Goal: Obtain resource: Download file/media

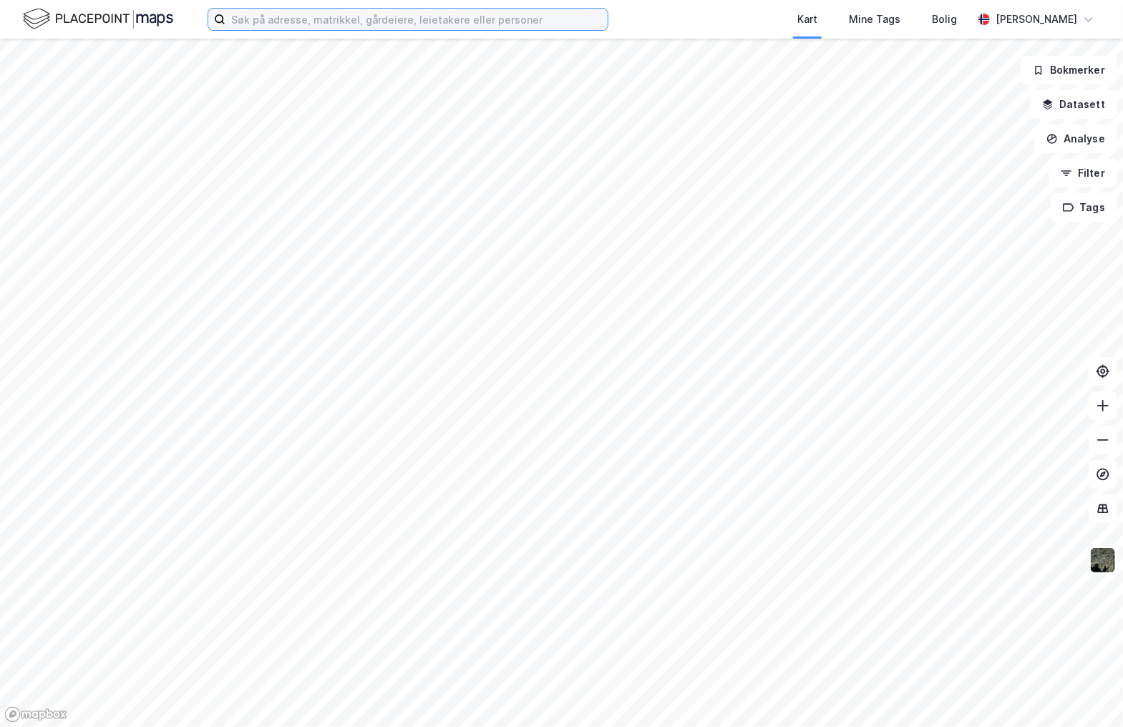
click at [387, 25] on input at bounding box center [416, 19] width 382 height 21
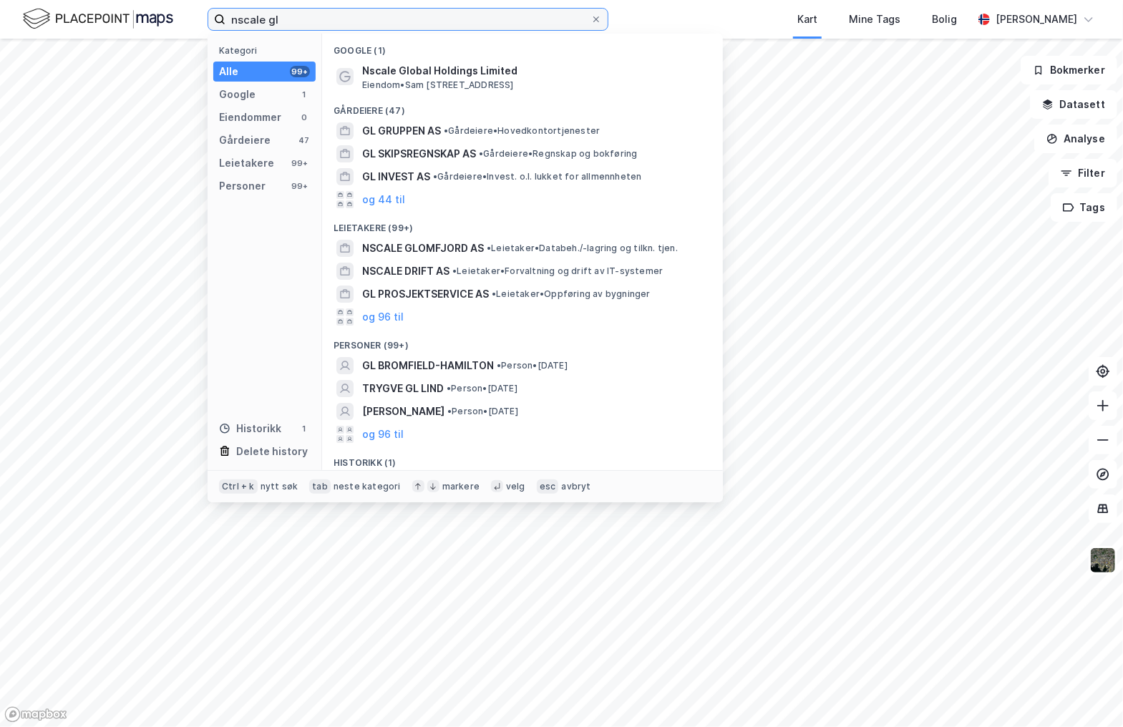
type input "nscale gl"
click at [460, 249] on span "NSCALE GLOMFJORD AS" at bounding box center [423, 248] width 122 height 17
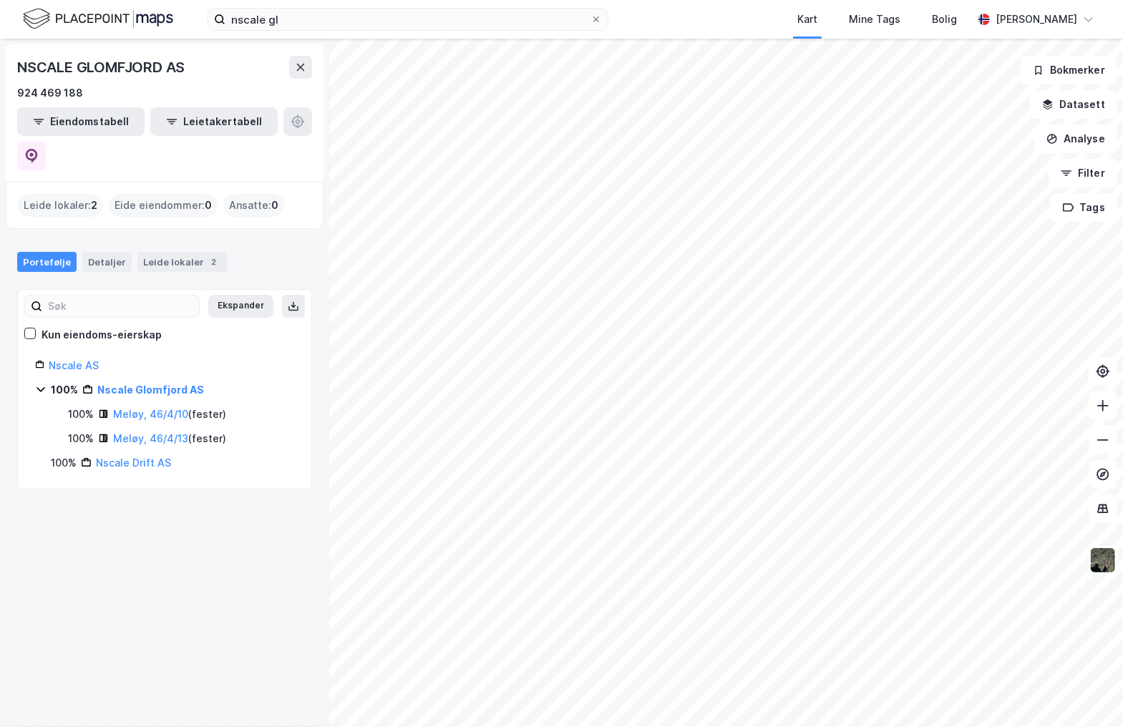
click at [165, 408] on link "Meløy, 46/4/10" at bounding box center [150, 414] width 75 height 12
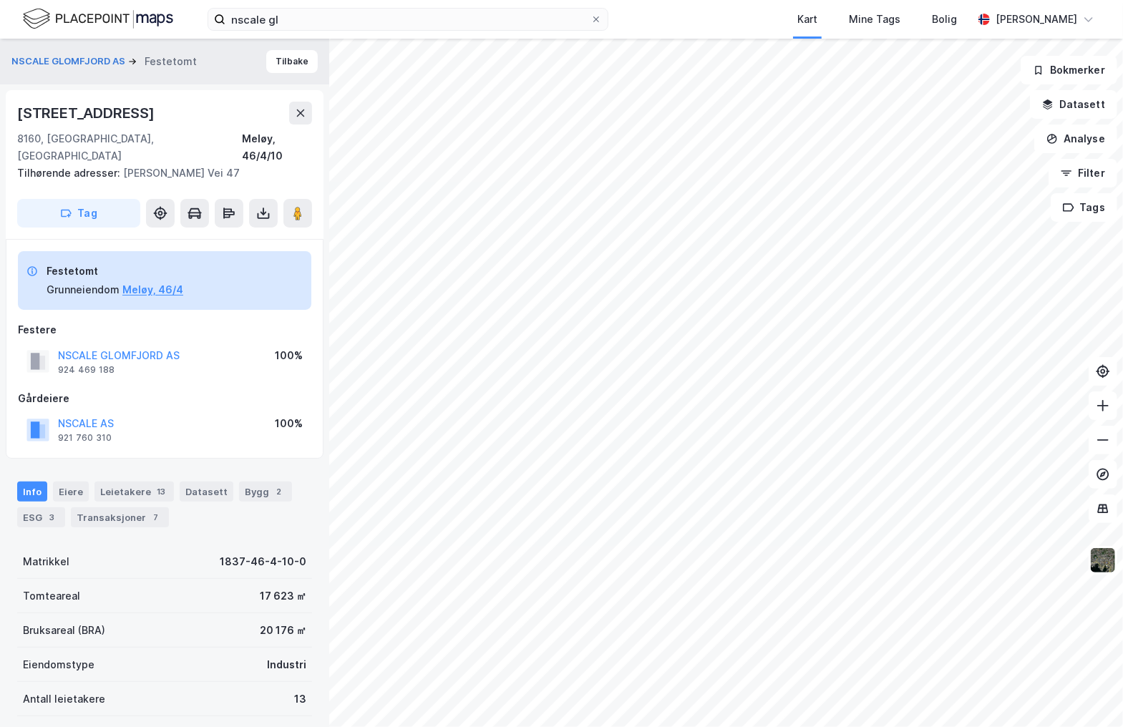
click at [157, 281] on button "Meløy, 46/4" at bounding box center [152, 289] width 61 height 17
click at [260, 206] on icon at bounding box center [263, 213] width 14 height 14
click at [228, 236] on div "Last ned grunnbok" at bounding box center [192, 241] width 83 height 11
click at [0, 0] on button "NSCALE AS" at bounding box center [0, 0] width 0 height 0
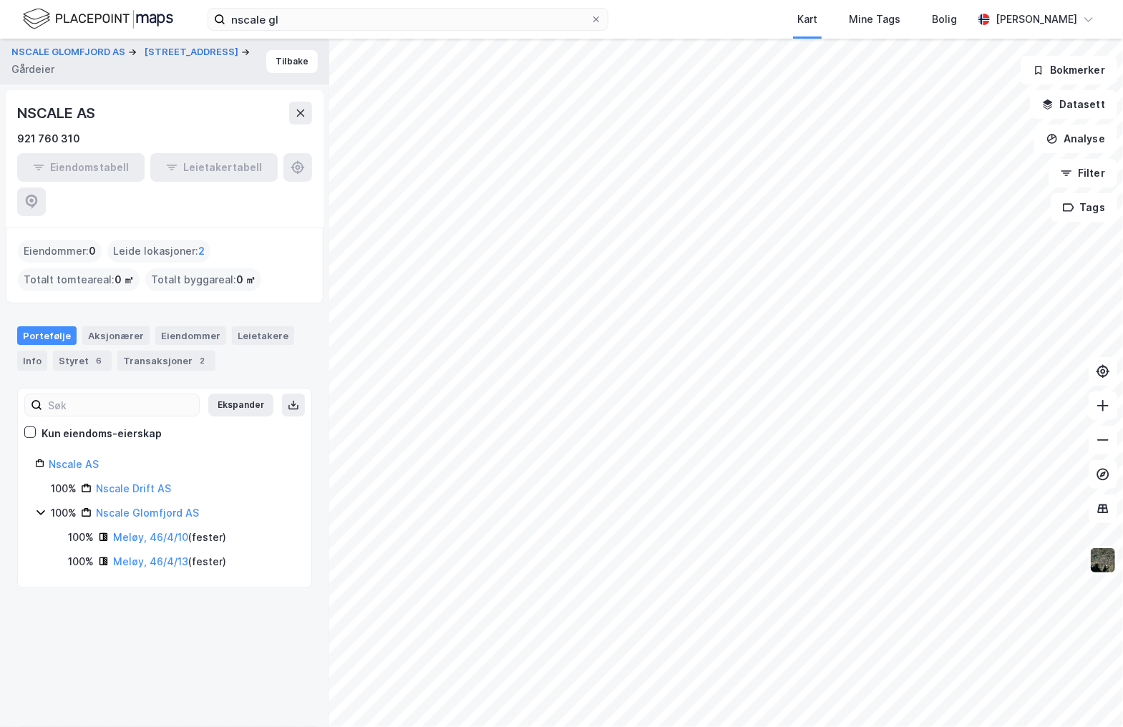
click at [169, 531] on link "Meløy, 46/4/10" at bounding box center [150, 537] width 75 height 12
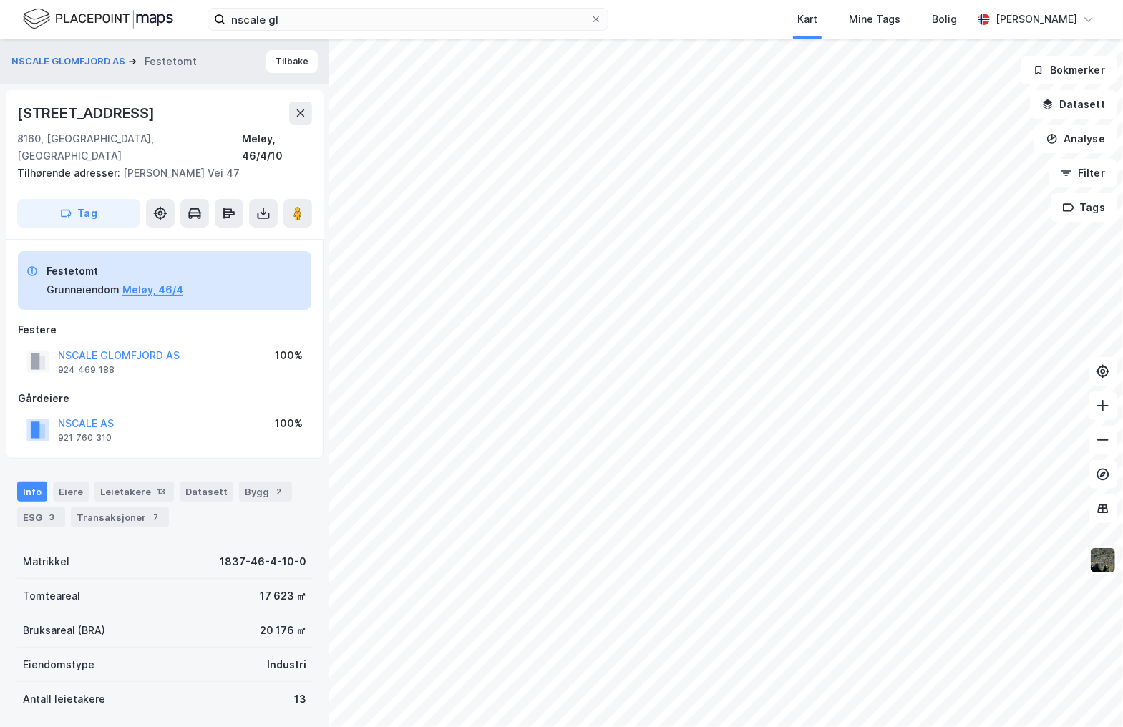
click at [0, 0] on button "NSCALE AS" at bounding box center [0, 0] width 0 height 0
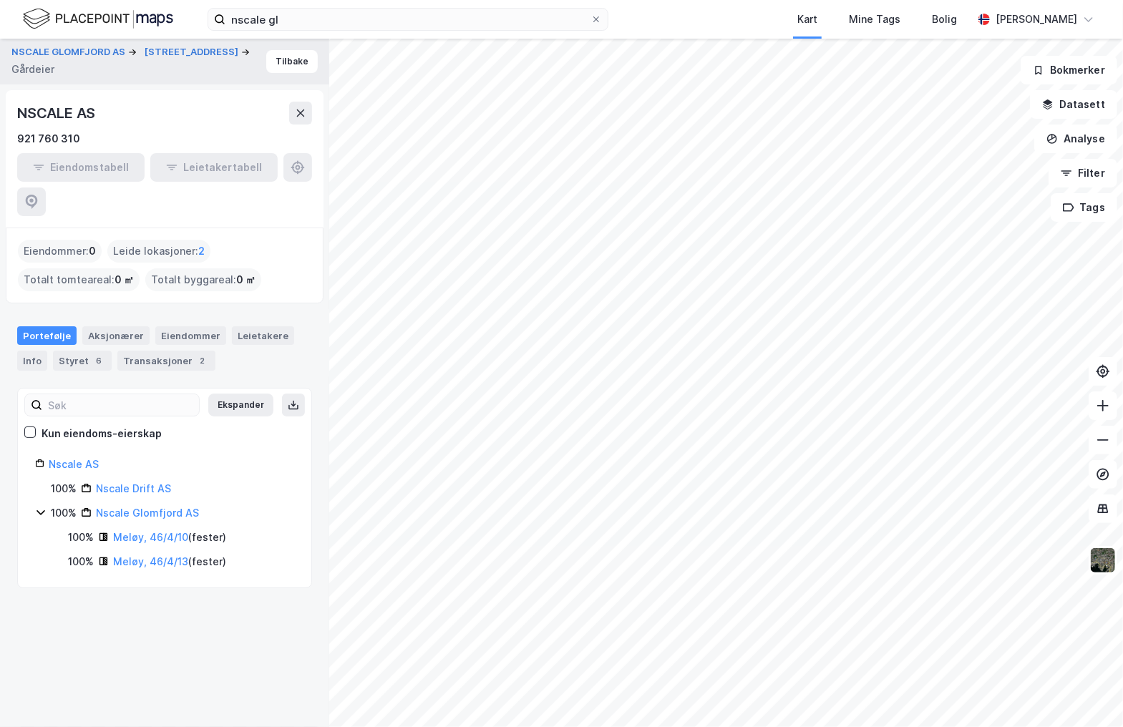
click at [166, 555] on link "Meløy, 46/4/13" at bounding box center [150, 561] width 75 height 12
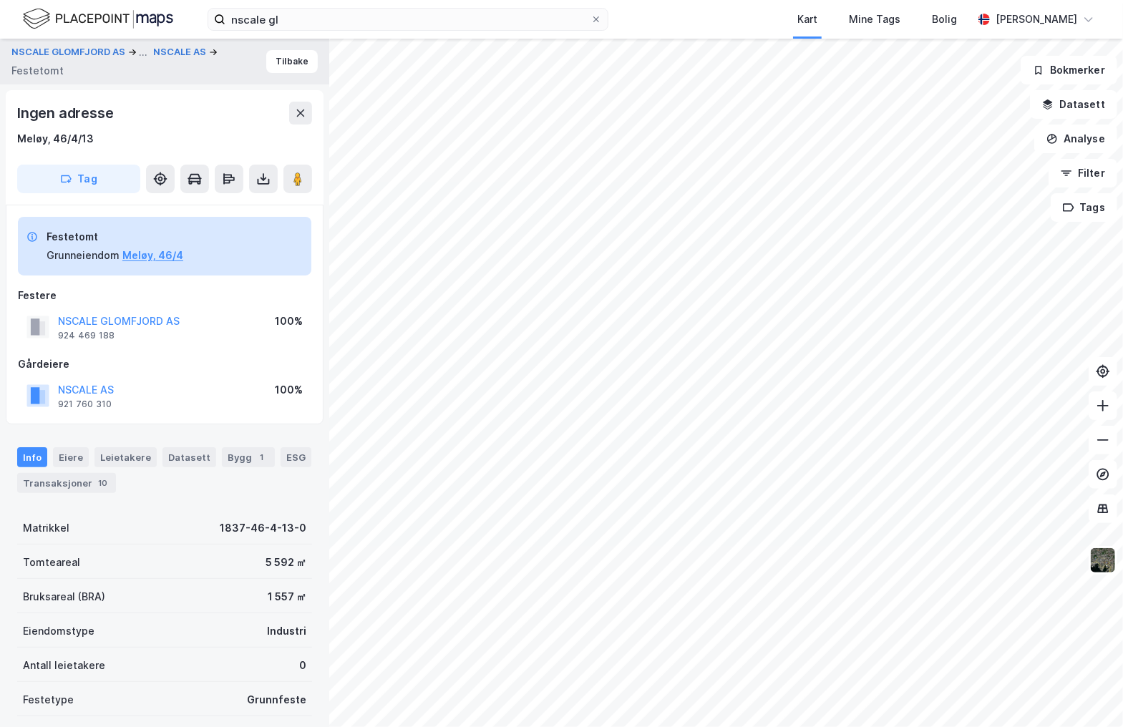
click at [266, 180] on icon at bounding box center [263, 179] width 14 height 14
click at [202, 208] on div "Last ned grunnbok" at bounding box center [192, 207] width 83 height 11
